Goal: Ask a question

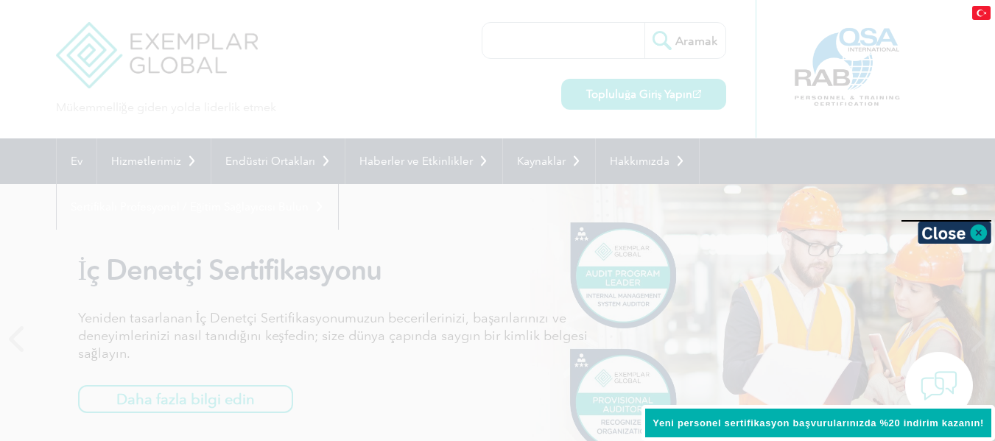
click at [819, 426] on font "Yeni personel sertifikasyon başvurularınızda %20 indirim kazanın!" at bounding box center [819, 423] width 332 height 11
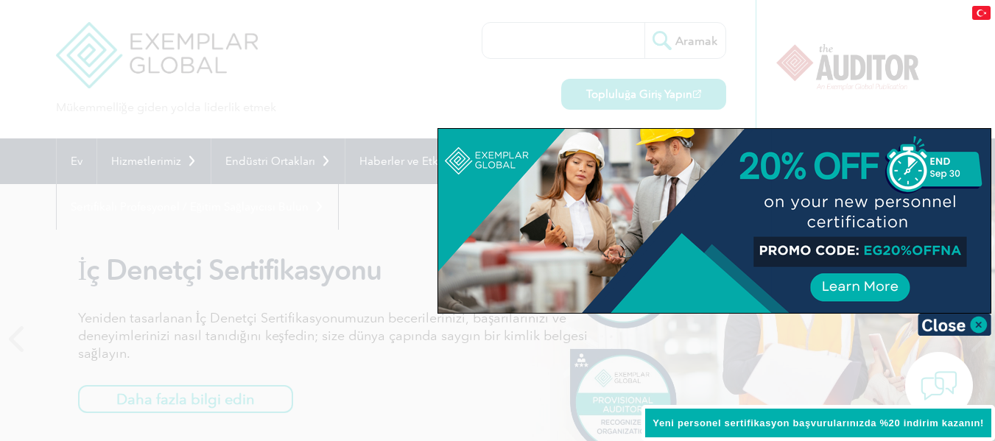
click at [819, 426] on font "Yeni personel sertifikasyon başvurularınızda %20 indirim kazanın!" at bounding box center [819, 423] width 332 height 11
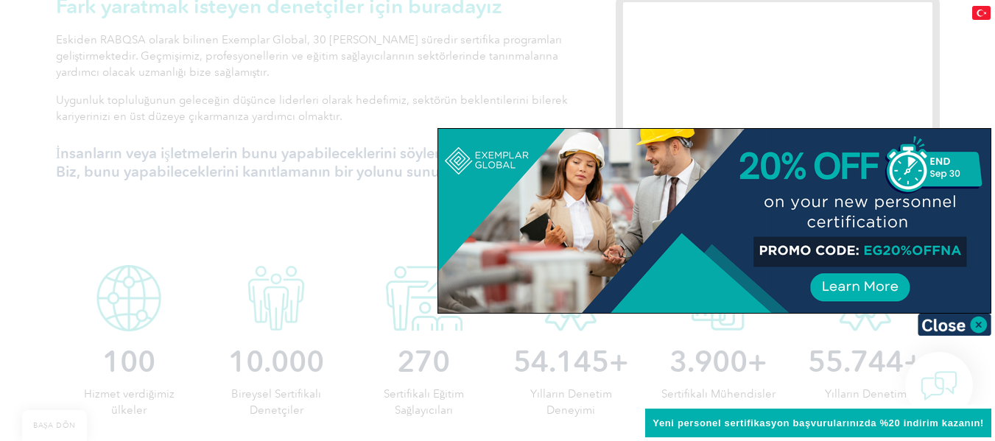
scroll to position [578, 0]
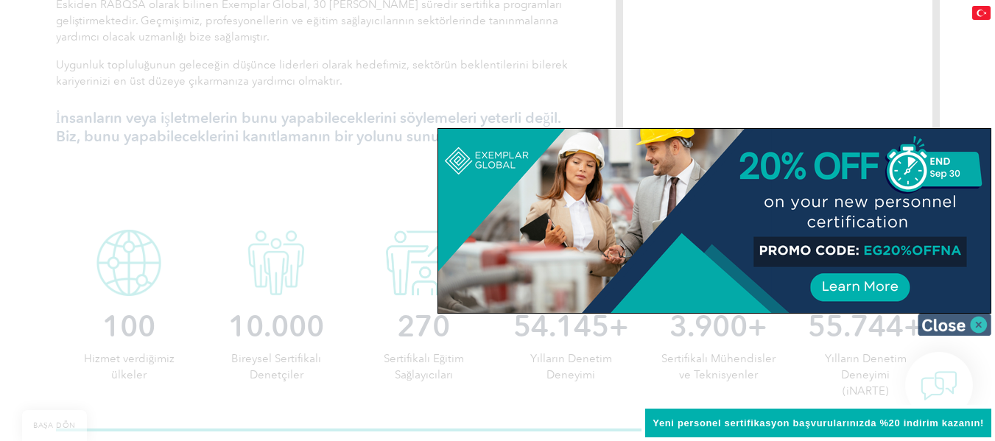
click at [980, 327] on img at bounding box center [955, 325] width 74 height 22
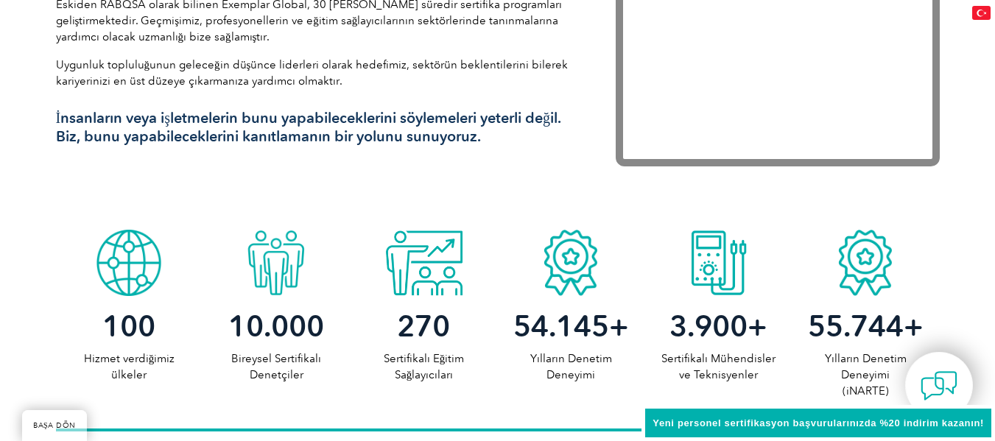
click at [816, 424] on font "Yeni personel sertifikasyon başvurularınızda %20 indirim kazanın!" at bounding box center [819, 423] width 332 height 11
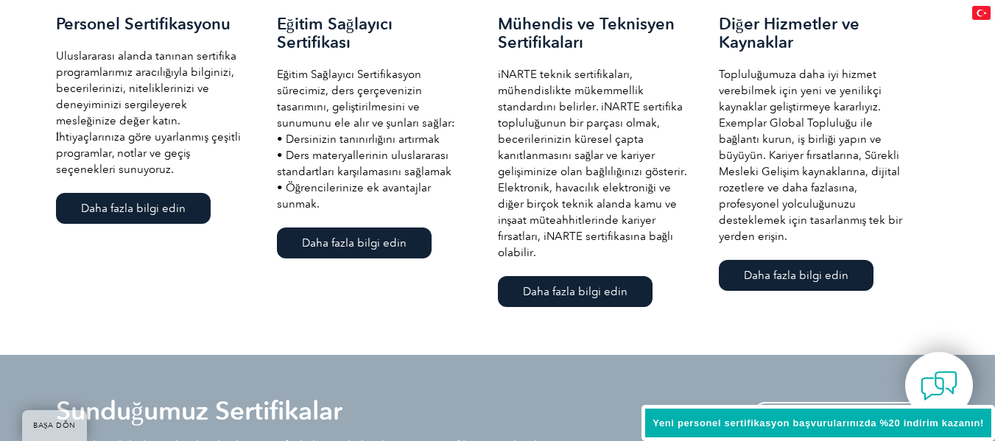
scroll to position [1178, 0]
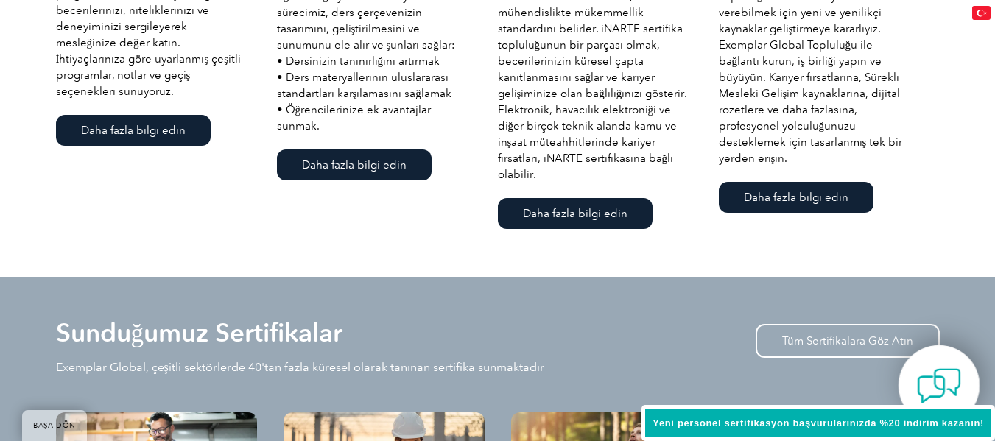
click at [926, 393] on img at bounding box center [939, 386] width 44 height 44
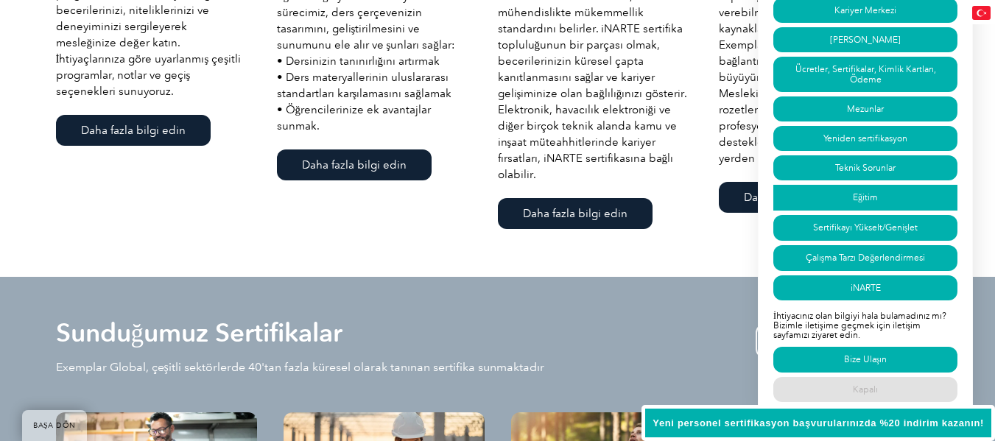
click at [875, 193] on link "Eğitim" at bounding box center [866, 198] width 184 height 26
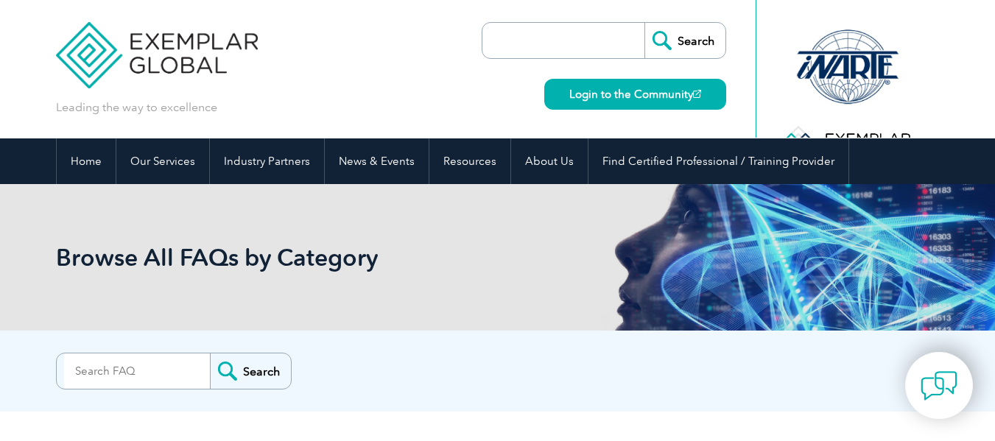
scroll to position [5013, 0]
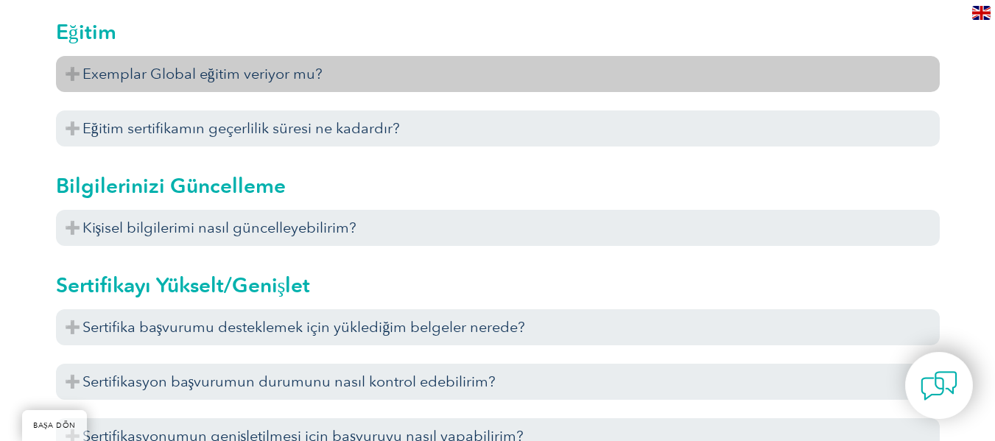
click at [354, 77] on h3 "Exemplar Global eğitim veriyor mu?" at bounding box center [498, 74] width 884 height 36
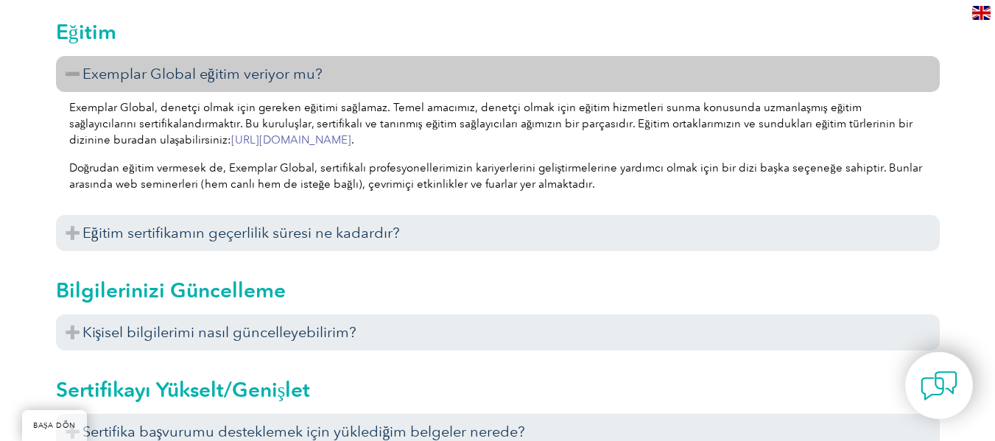
click at [351, 141] on font "https://www.exemplarglobal.org/portal/files/tpsearchregister.php" at bounding box center [291, 139] width 120 height 13
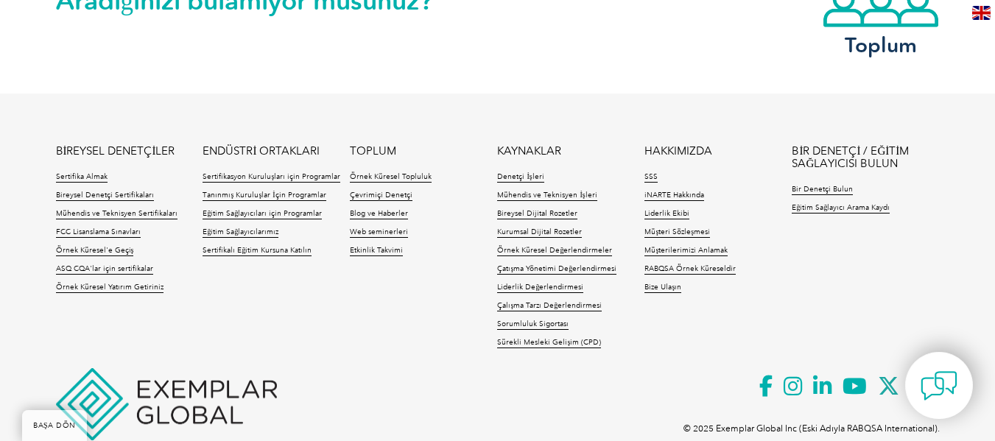
scroll to position [6034, 0]
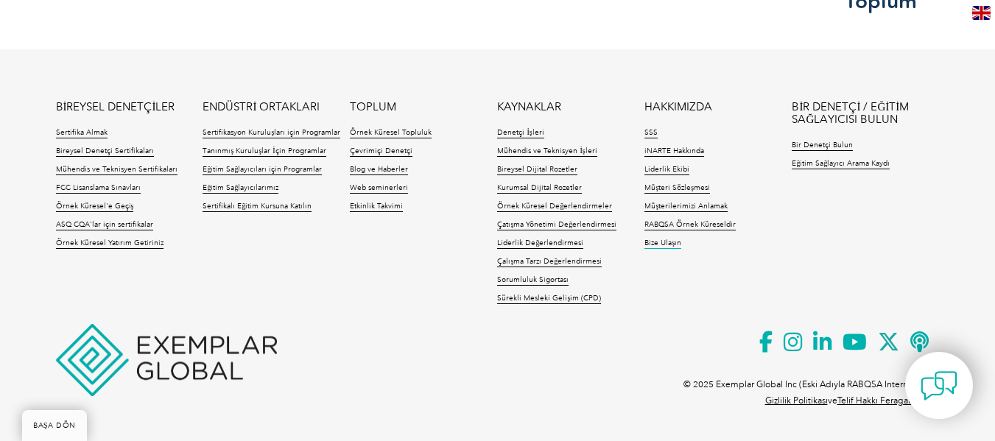
click at [673, 245] on font "Bize Ulaşın" at bounding box center [663, 243] width 37 height 9
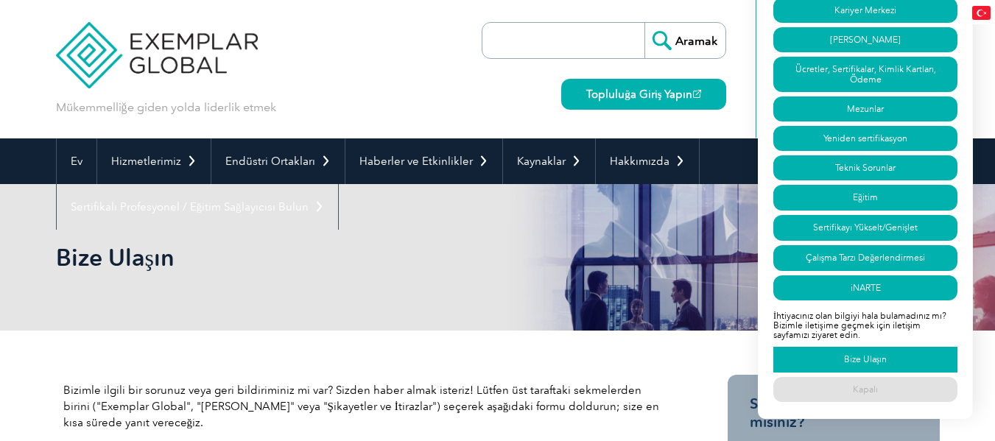
click at [864, 363] on font "Bize Ulaşın" at bounding box center [865, 359] width 43 height 10
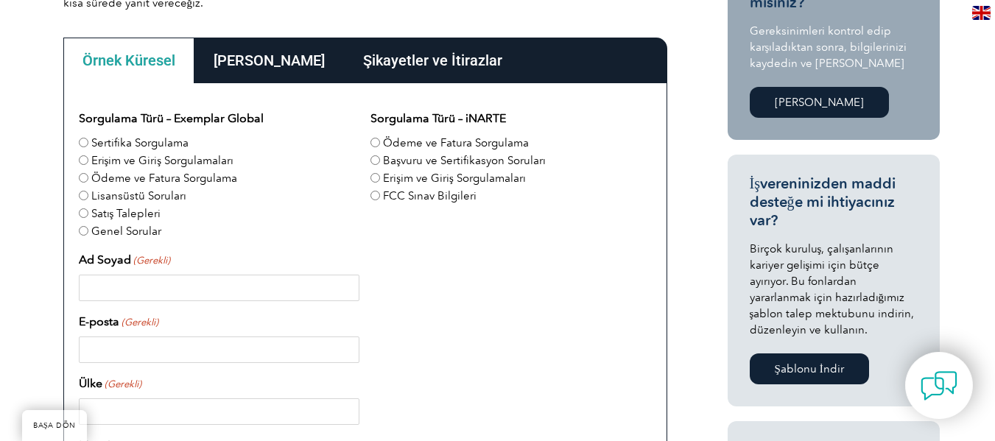
scroll to position [505, 0]
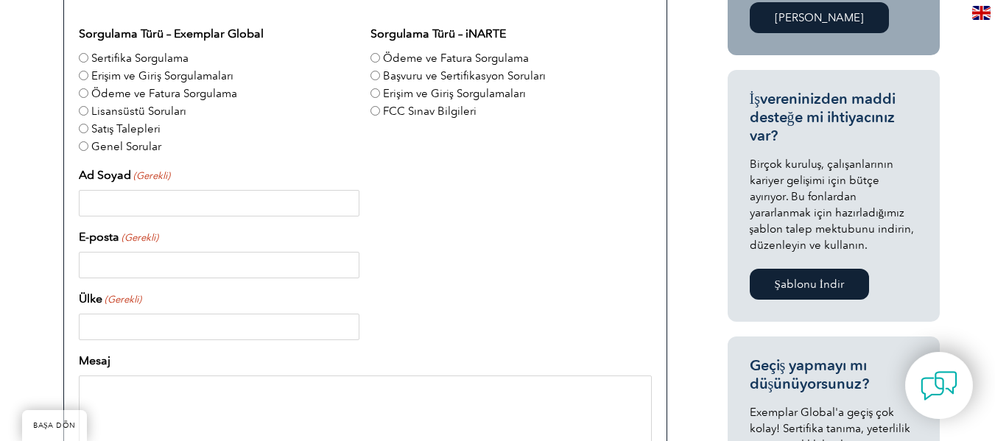
click at [129, 197] on input "Ad Soyad (Gerekli)" at bounding box center [219, 203] width 281 height 27
type input "[PERSON_NAME]"
type input "[GEOGRAPHIC_DATA]"
click at [173, 274] on input "E-posta (Gerekli)" at bounding box center [219, 265] width 281 height 27
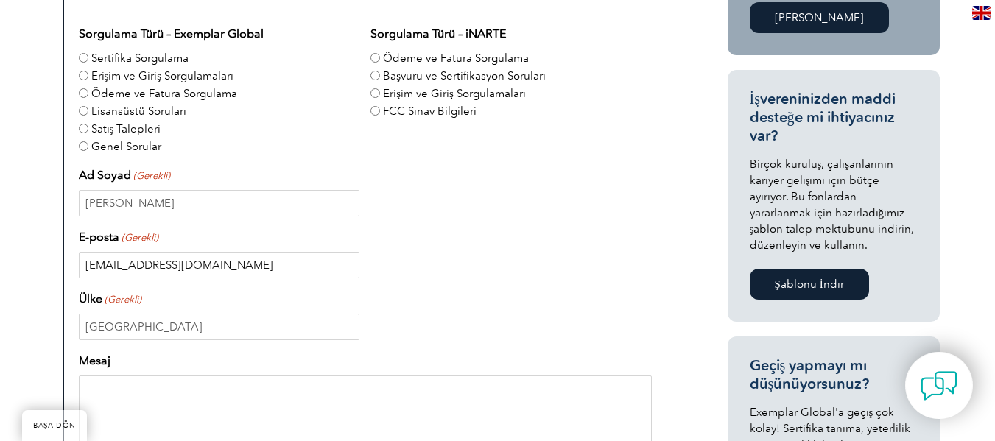
type input "a.sayan3425@gmail.com"
click at [146, 405] on textarea "Mesaj" at bounding box center [365, 446] width 573 height 141
click at [80, 145] on input "Genel Sorular" at bounding box center [84, 146] width 10 height 10
radio input "true"
click at [192, 379] on textarea "Mesaj" at bounding box center [365, 446] width 573 height 141
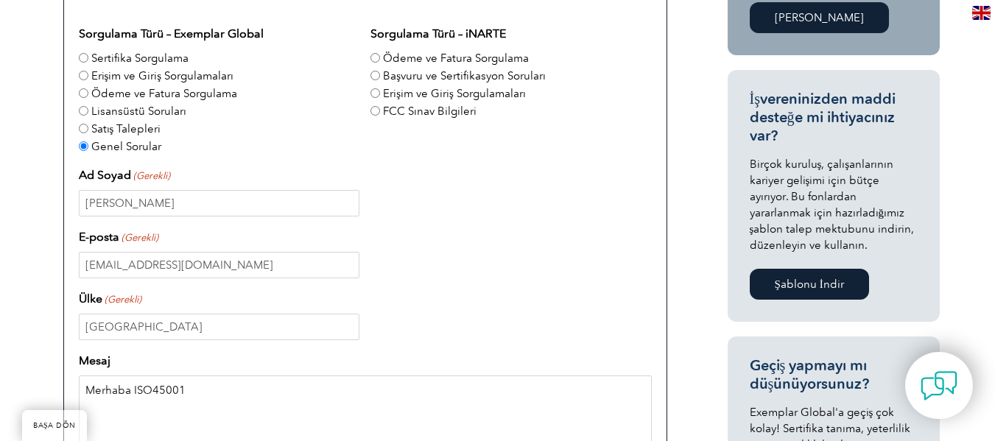
click at [152, 391] on textarea "Merhaba ISO45001" at bounding box center [365, 446] width 573 height 141
click at [215, 390] on textarea "Merhaba ISO 45001" at bounding box center [365, 446] width 573 height 141
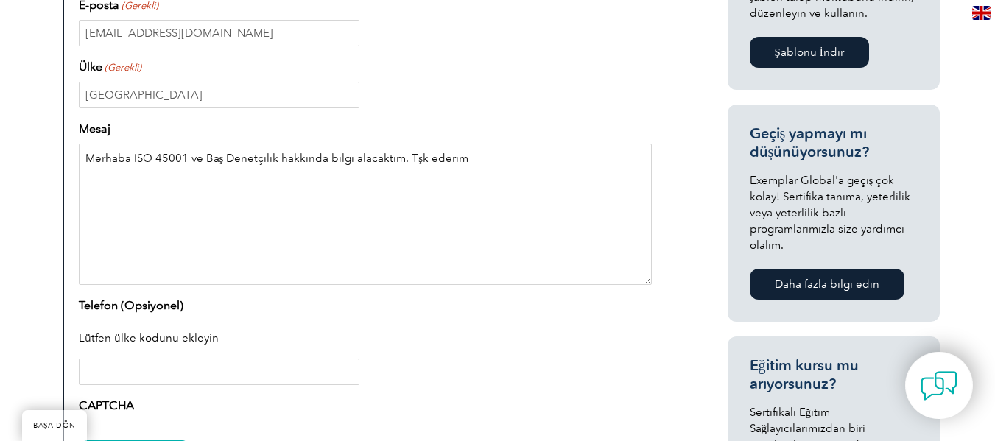
scroll to position [795, 0]
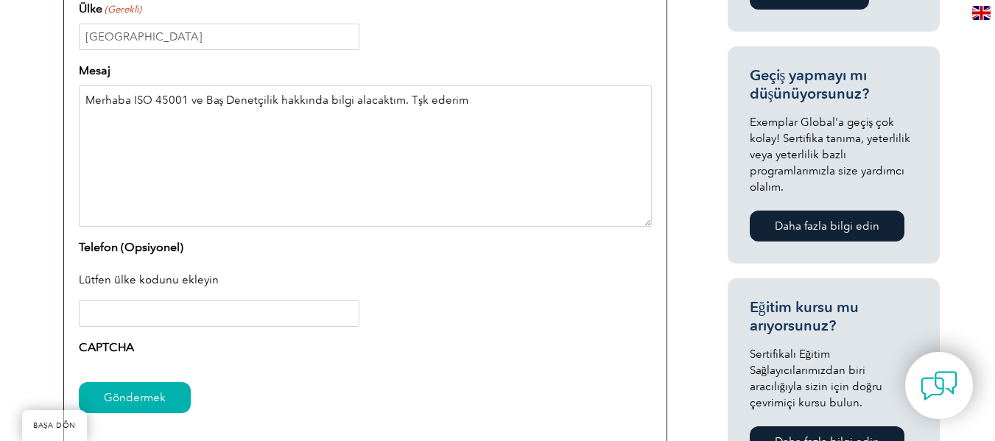
type textarea "Merhaba ISO 45001 ve Baş Denetçilik hakkında bilgi alacaktım. Tşk ederim"
click at [129, 309] on input "Telefon (Opsiyonel)" at bounding box center [219, 314] width 281 height 27
type input "5"
type input "+9005309527834"
click at [147, 399] on input "Göndermek" at bounding box center [135, 397] width 112 height 31
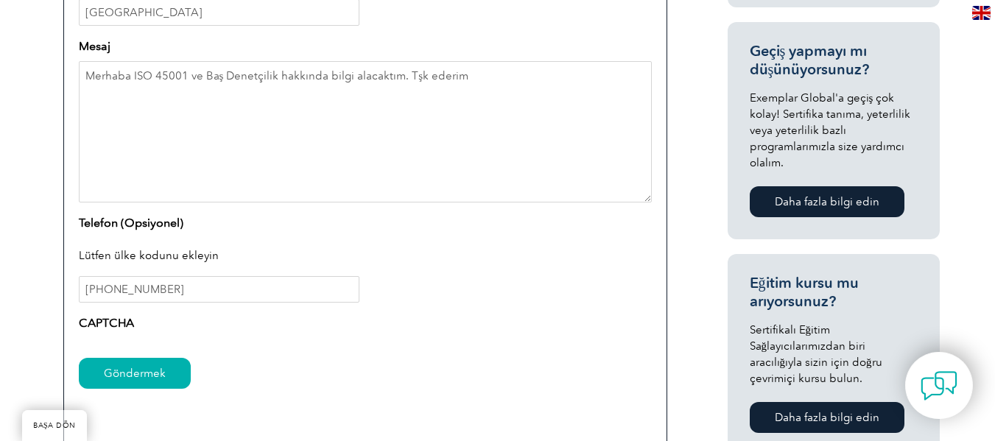
scroll to position [959, 0]
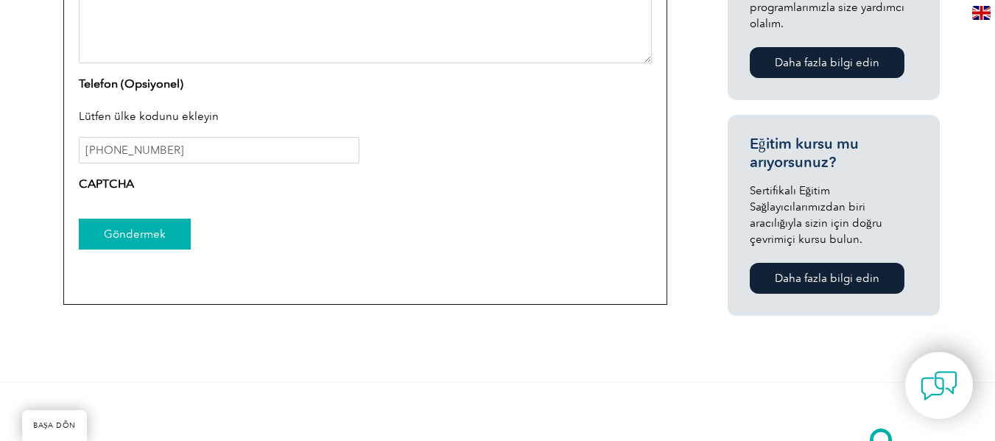
click at [166, 237] on input "Göndermek" at bounding box center [135, 234] width 112 height 31
click at [135, 223] on input "Göndermek" at bounding box center [135, 234] width 112 height 31
click at [116, 228] on input "Göndermek" at bounding box center [135, 234] width 112 height 31
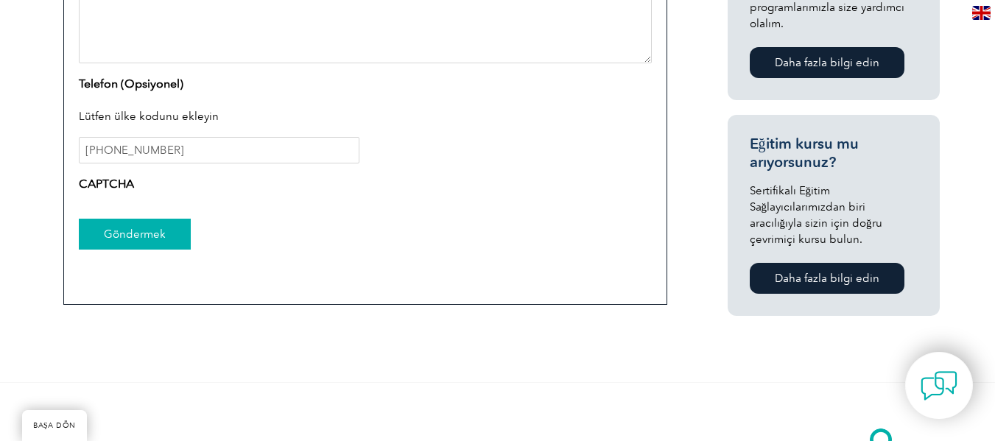
click at [116, 228] on input "Göndermek" at bounding box center [135, 234] width 112 height 31
